Goal: Transaction & Acquisition: Purchase product/service

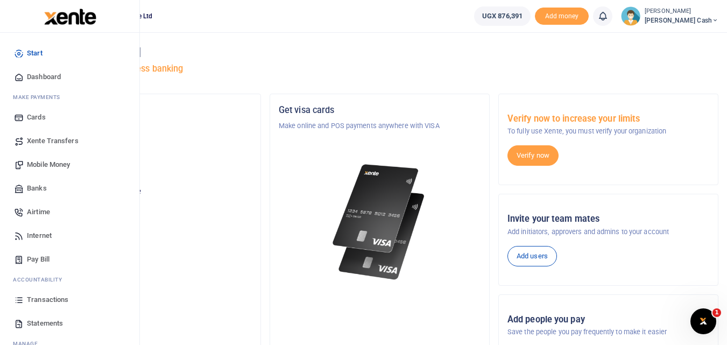
click at [51, 164] on span "Mobile Money" at bounding box center [48, 164] width 43 height 11
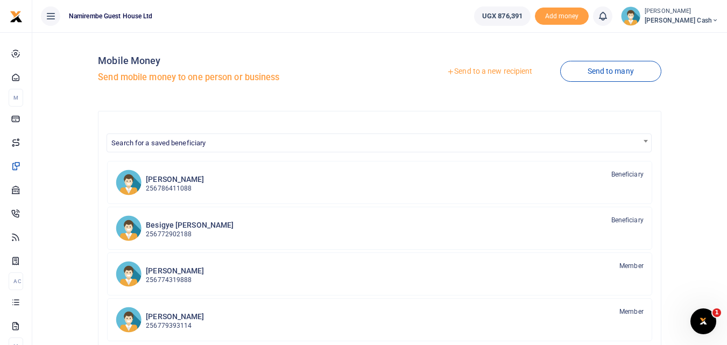
click at [485, 69] on link "Send to a new recipient" at bounding box center [489, 71] width 140 height 19
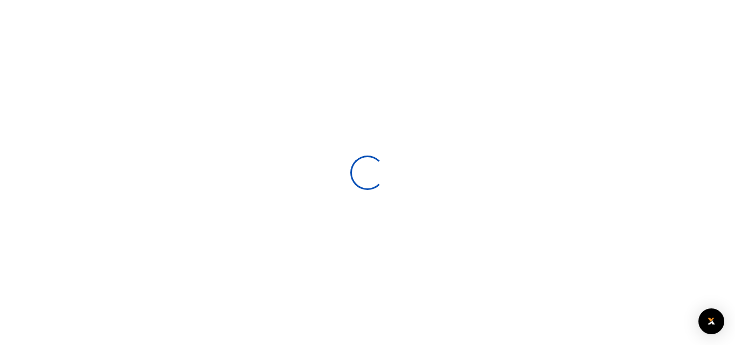
select select
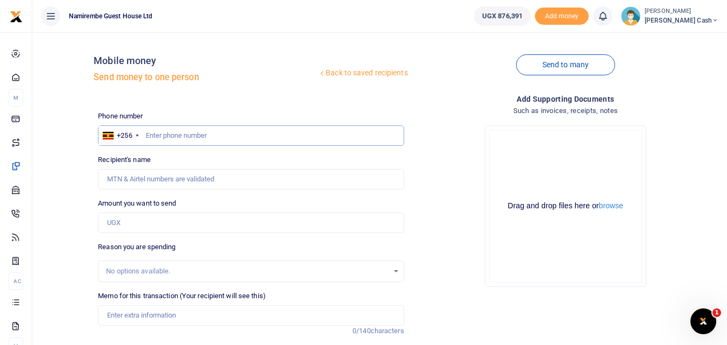
click at [193, 132] on input "text" at bounding box center [251, 135] width 306 height 20
type input "07"
click at [127, 221] on input "Amount you want to send" at bounding box center [251, 223] width 306 height 20
type input "220,000"
click at [154, 132] on input "07" at bounding box center [251, 135] width 306 height 20
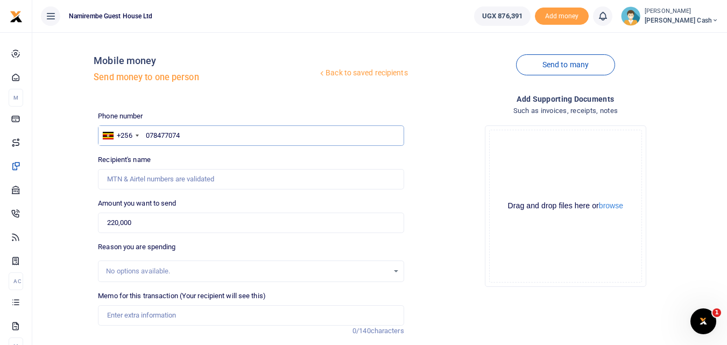
type input "0784770741"
type input "Gorreti Mary Negohe"
type input "0784770741"
click at [122, 321] on input "Memo for this transaction (Your recipient will see this)" at bounding box center [251, 315] width 306 height 20
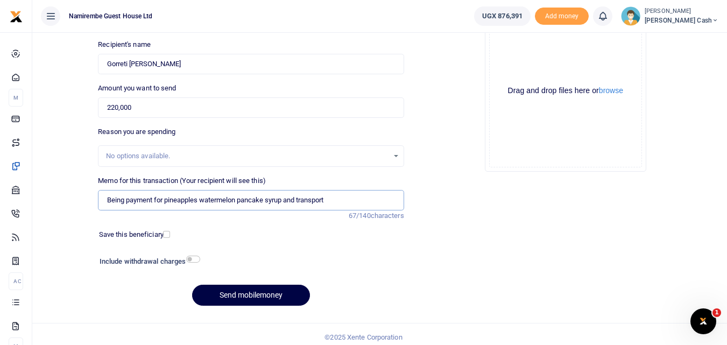
scroll to position [121, 0]
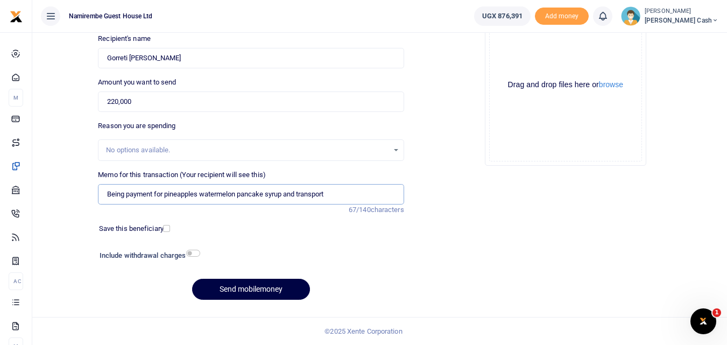
type input "Being payment for pineapples watermelon pancake syrup and transport"
click at [197, 256] on input "checkbox" at bounding box center [193, 253] width 14 height 7
checkbox input "true"
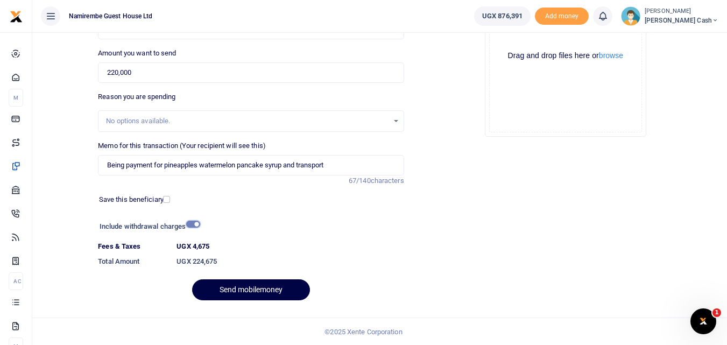
scroll to position [151, 0]
click at [254, 286] on button "Send mobilemoney" at bounding box center [251, 289] width 118 height 21
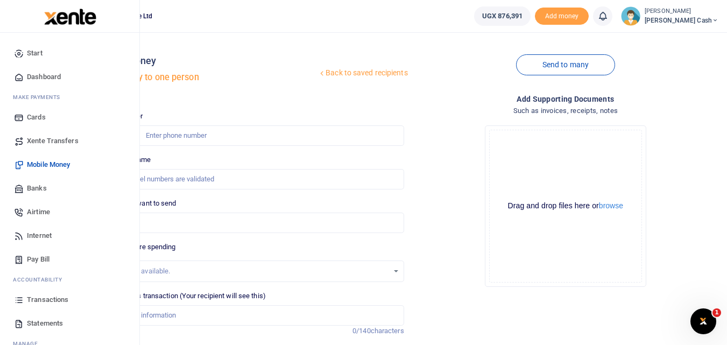
click at [41, 322] on span "Statements" at bounding box center [45, 323] width 36 height 11
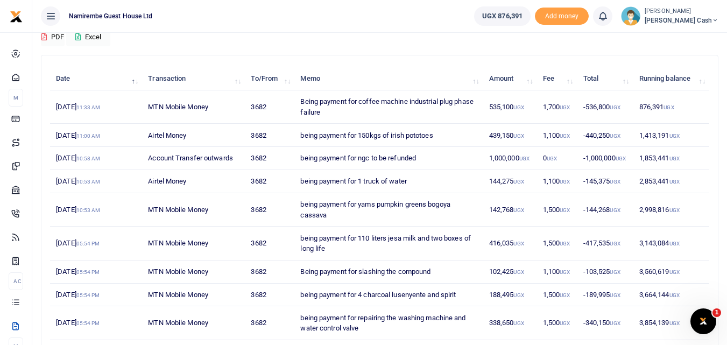
scroll to position [41, 0]
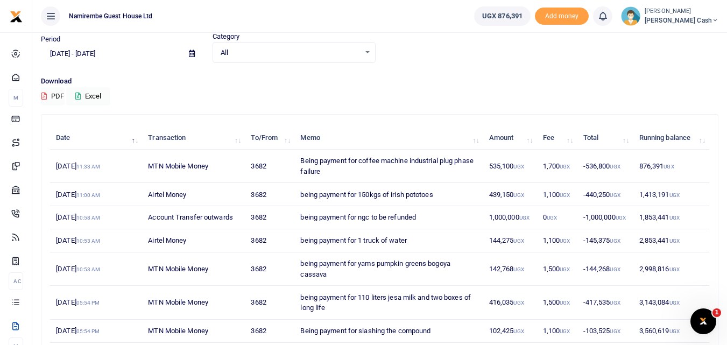
click at [67, 52] on input "09/07/2025 - 10/06/2025" at bounding box center [110, 54] width 139 height 18
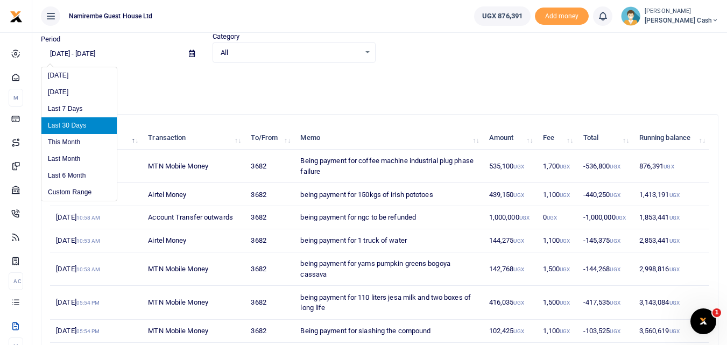
click at [57, 53] on input "09/07/2025 - 10/06/2025" at bounding box center [110, 54] width 139 height 18
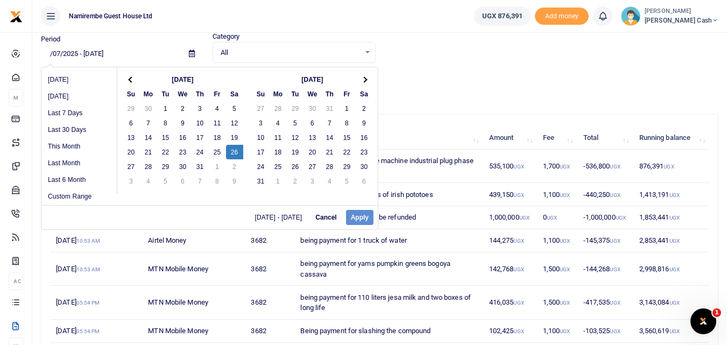
click at [60, 53] on input "/07/2025 - 10/06/2025" at bounding box center [110, 54] width 139 height 18
click at [50, 53] on input "/07/2025 - 10/06/2025" at bounding box center [110, 54] width 139 height 18
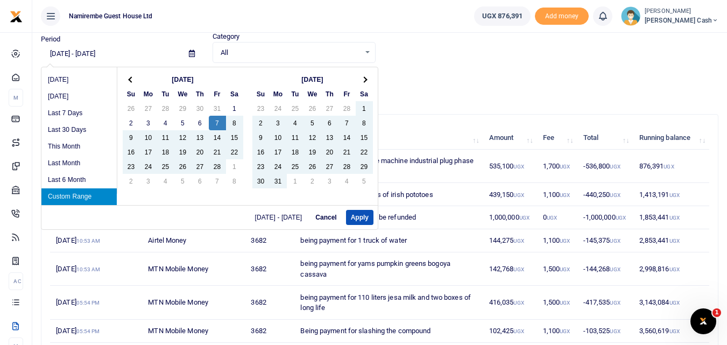
click at [67, 55] on input "26/07/2025 - 10/06/2025" at bounding box center [110, 54] width 139 height 18
click at [110, 53] on input "26/09/2025 - 10/06/2025" at bounding box center [110, 54] width 139 height 18
click at [101, 54] on input "26/09/2025 - 10/10/2025" at bounding box center [110, 54] width 139 height 18
click at [359, 212] on button "Apply" at bounding box center [359, 217] width 27 height 15
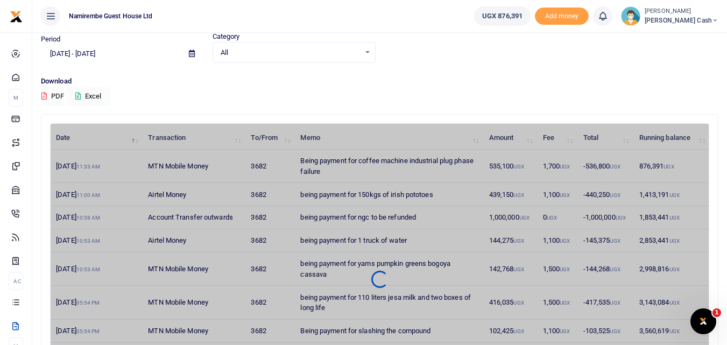
click at [195, 87] on div "Download PDF Excel" at bounding box center [379, 91] width 677 height 30
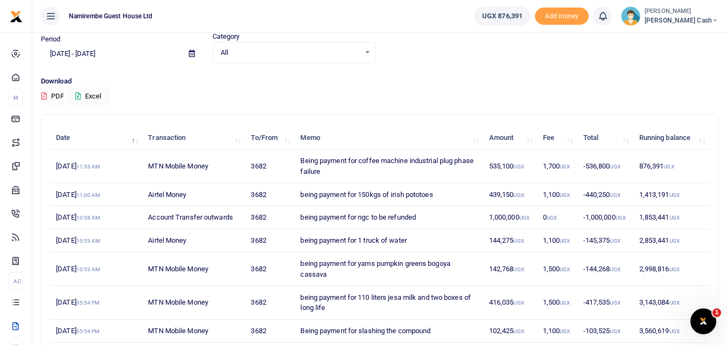
click at [51, 92] on button "PDF" at bounding box center [53, 96] width 24 height 18
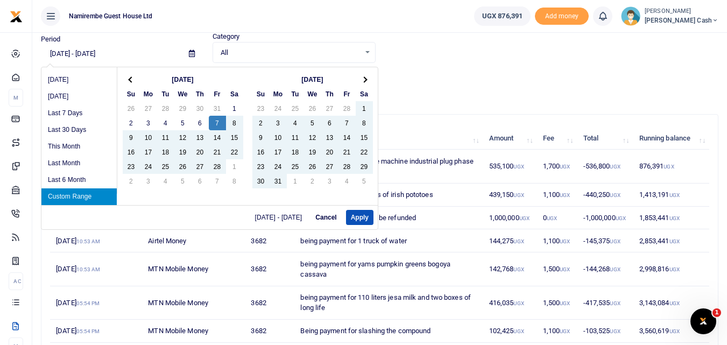
click at [65, 51] on input "02/07/2025 - 10/06/2025" at bounding box center [110, 54] width 139 height 18
click at [68, 54] on input "02/07/2025 - 10/06/2025" at bounding box center [110, 54] width 139 height 18
click at [58, 52] on input "02/09/2025 - 10/06/2025" at bounding box center [110, 54] width 139 height 18
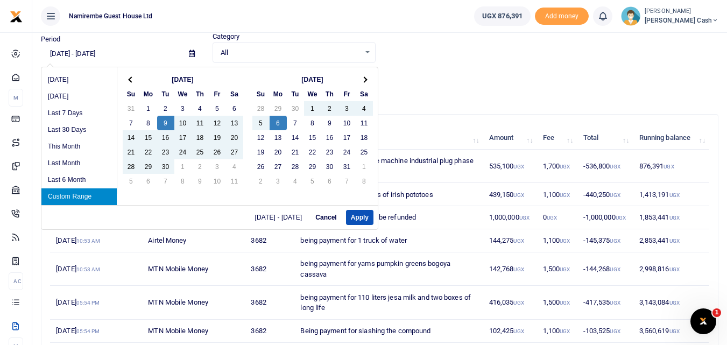
click at [70, 51] on input "09/09/2025 - 10/06/2025" at bounding box center [110, 54] width 139 height 18
click at [66, 53] on input "09/09/2025 - 10/06/2025" at bounding box center [110, 54] width 139 height 18
click at [68, 52] on input "09/09/2025 - 10/06/2025" at bounding box center [110, 54] width 139 height 18
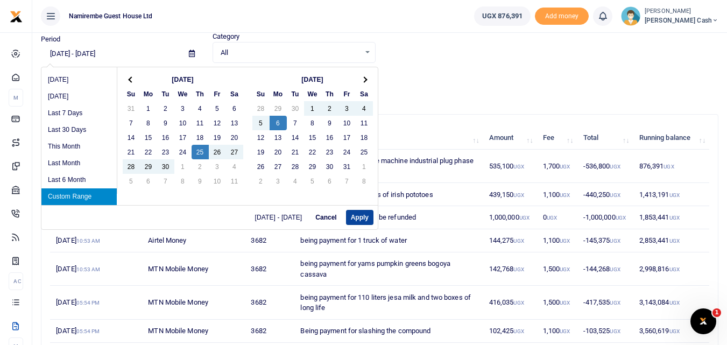
type input "09/25/2025 - 10/06/2025"
click at [359, 217] on button "Apply" at bounding box center [359, 217] width 27 height 15
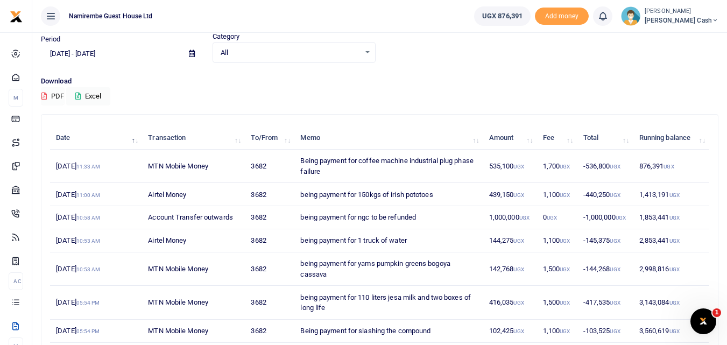
click at [61, 96] on button "PDF" at bounding box center [53, 96] width 24 height 18
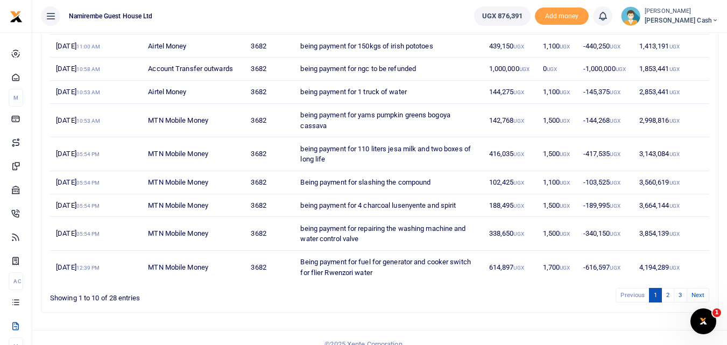
scroll to position [202, 0]
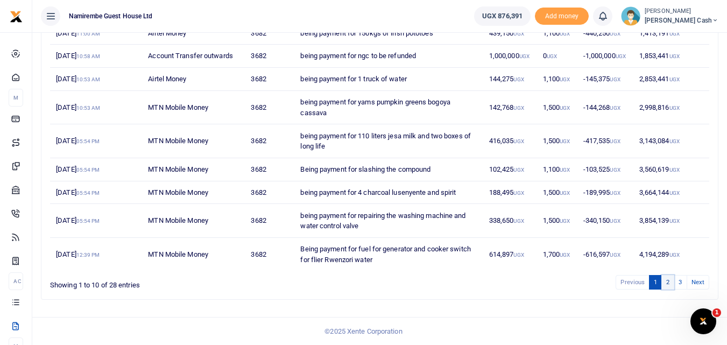
click at [667, 283] on link "2" at bounding box center [667, 282] width 13 height 15
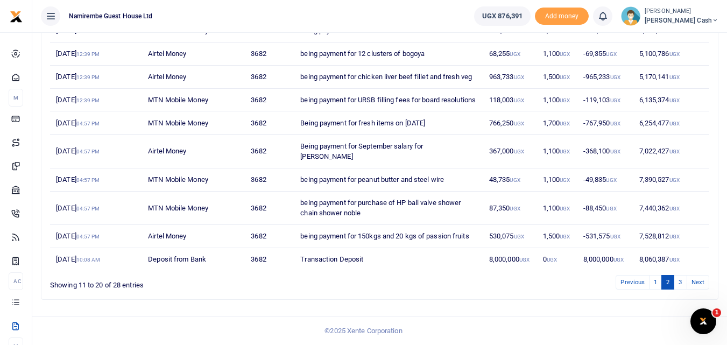
scroll to position [171, 0]
click at [680, 281] on link "3" at bounding box center [680, 282] width 13 height 15
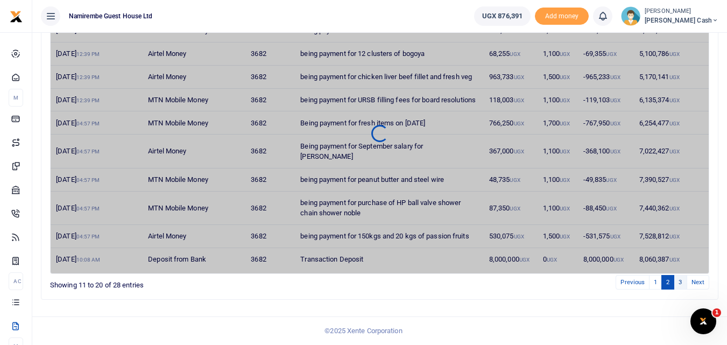
scroll to position [115, 0]
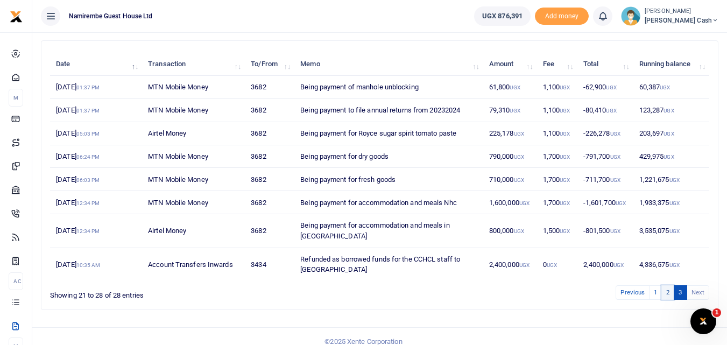
click at [663, 285] on link "2" at bounding box center [667, 292] width 13 height 15
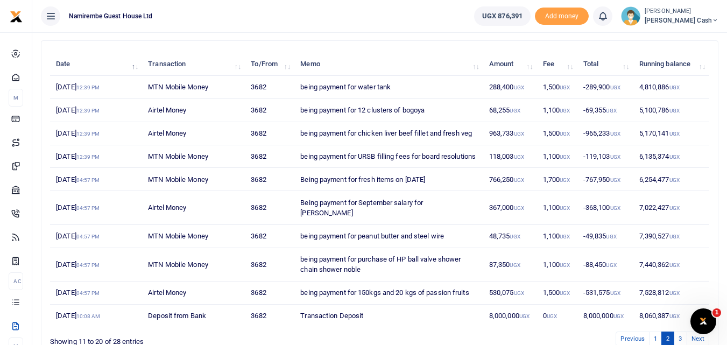
scroll to position [116, 0]
